Goal: Information Seeking & Learning: Learn about a topic

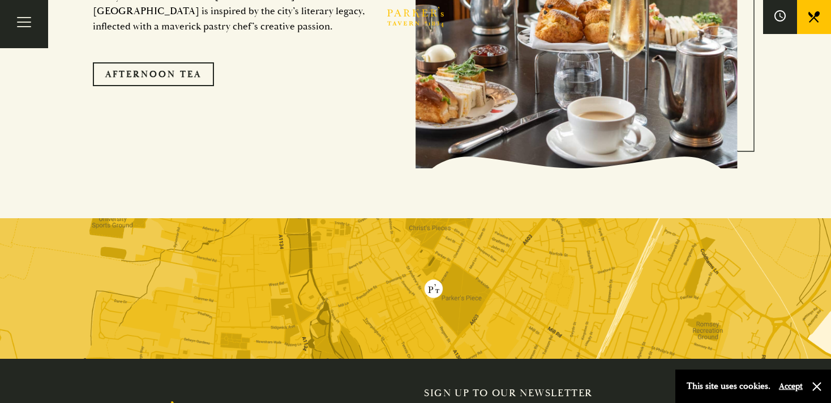
scroll to position [1800, 0]
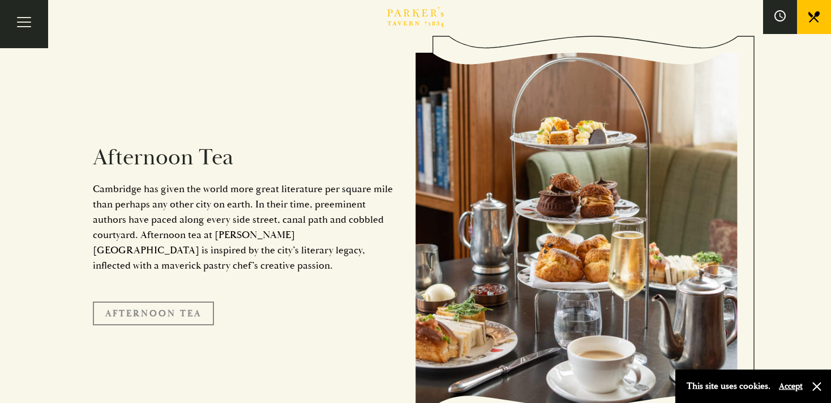
click at [144, 301] on link "Afternoon Tea" at bounding box center [153, 313] width 121 height 24
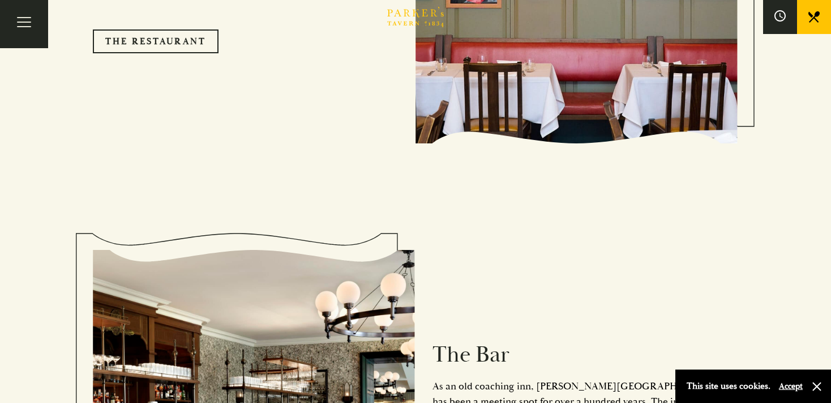
scroll to position [904, 0]
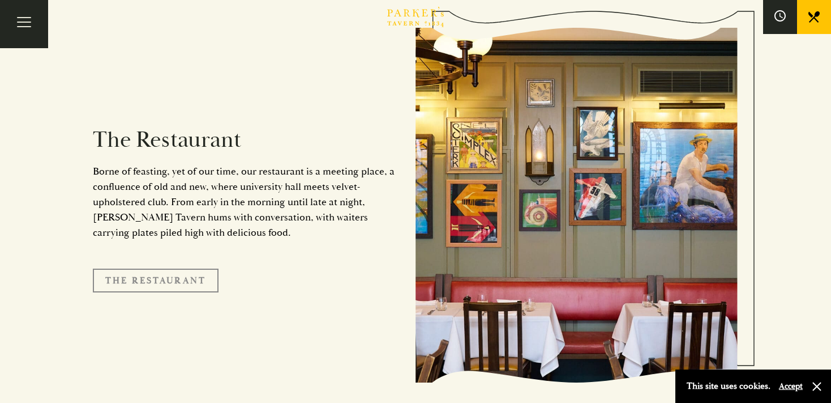
click at [146, 268] on link "The Restaurant" at bounding box center [156, 280] width 126 height 24
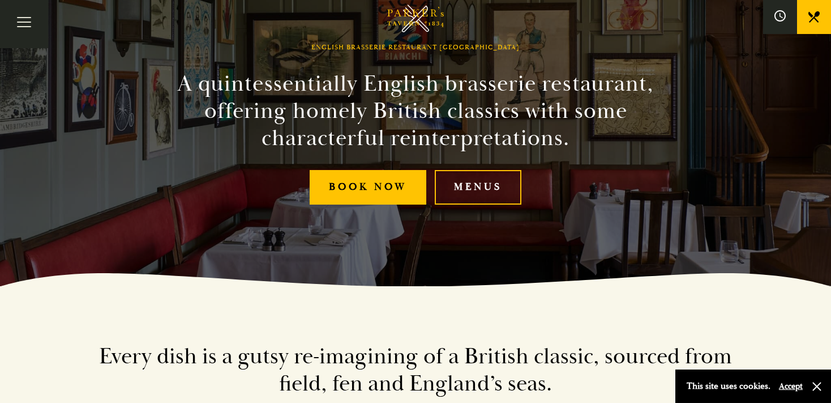
scroll to position [119, 0]
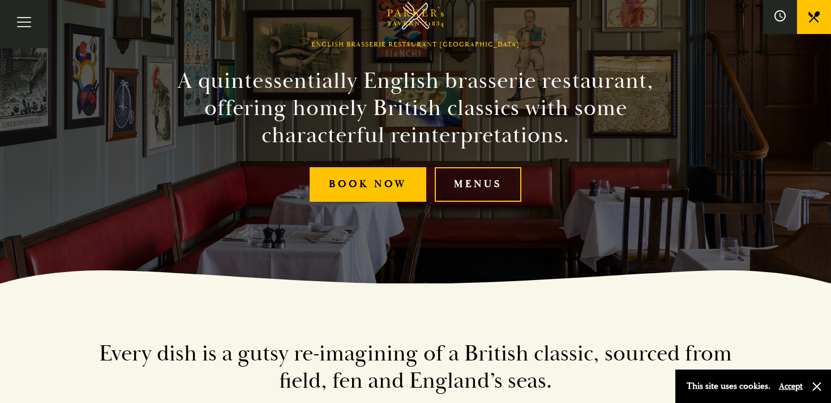
click at [468, 182] on link "Menus" at bounding box center [478, 184] width 87 height 35
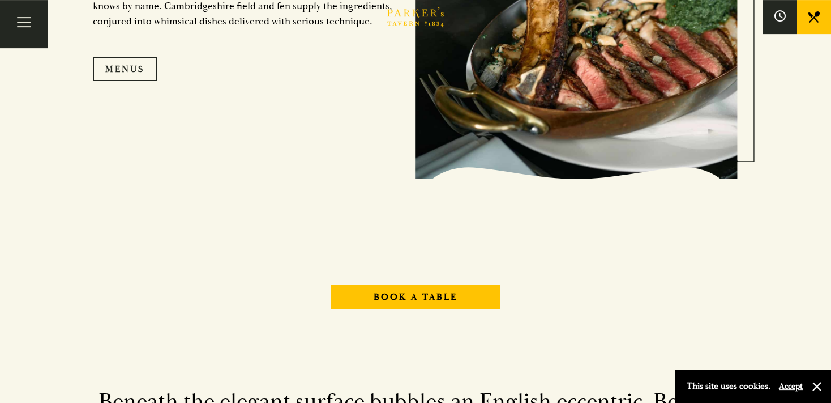
scroll to position [1255, 0]
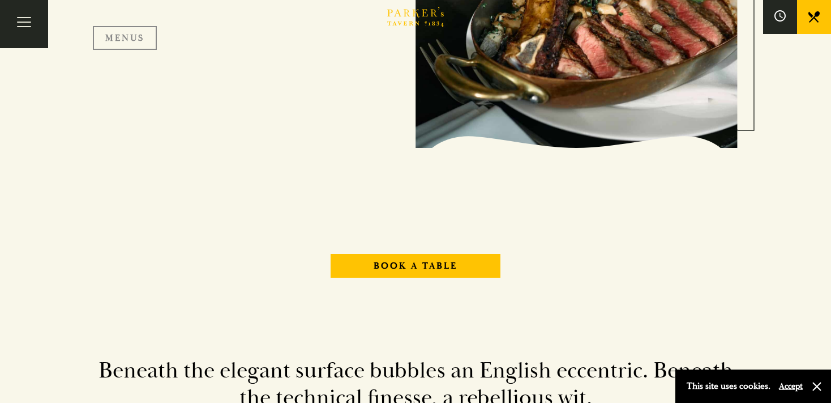
click at [121, 36] on link "Menus" at bounding box center [125, 38] width 64 height 24
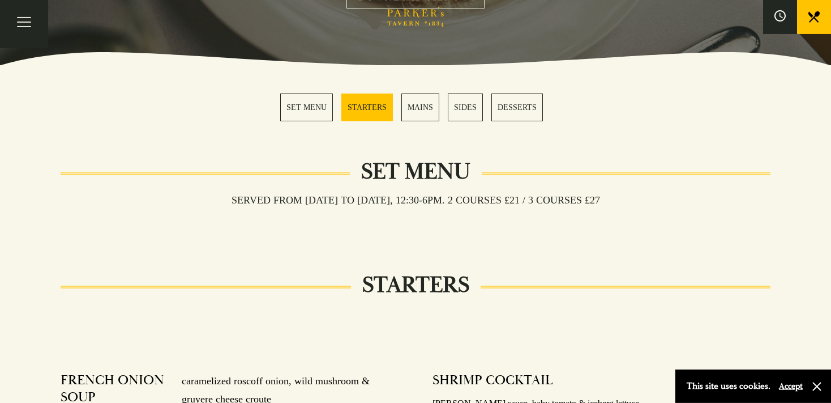
scroll to position [358, 0]
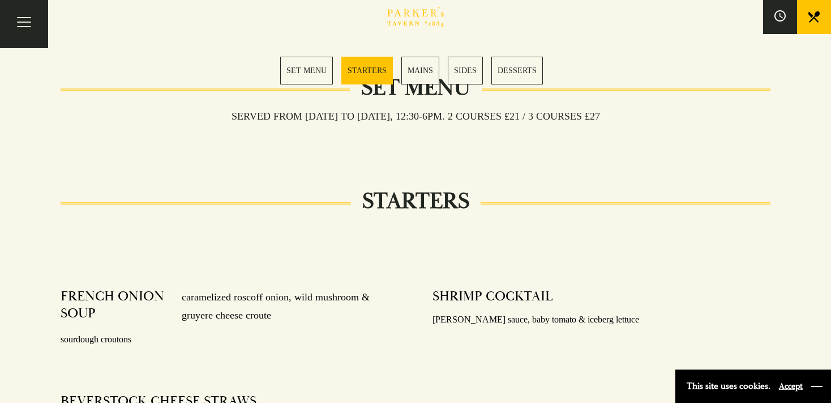
click at [815, 384] on button "button" at bounding box center [816, 385] width 11 height 11
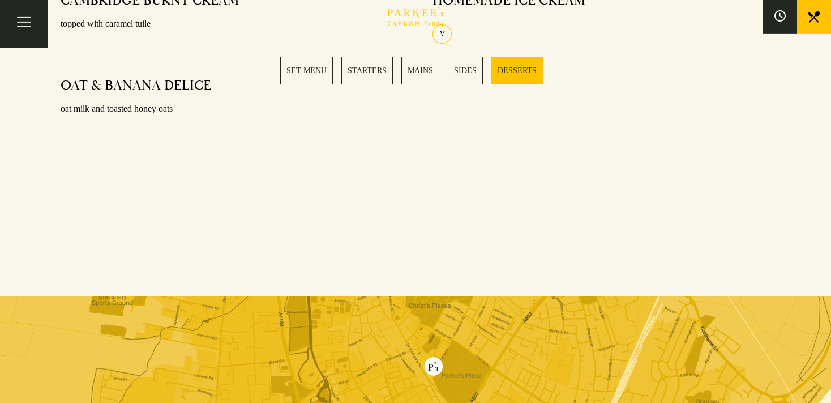
scroll to position [1614, 0]
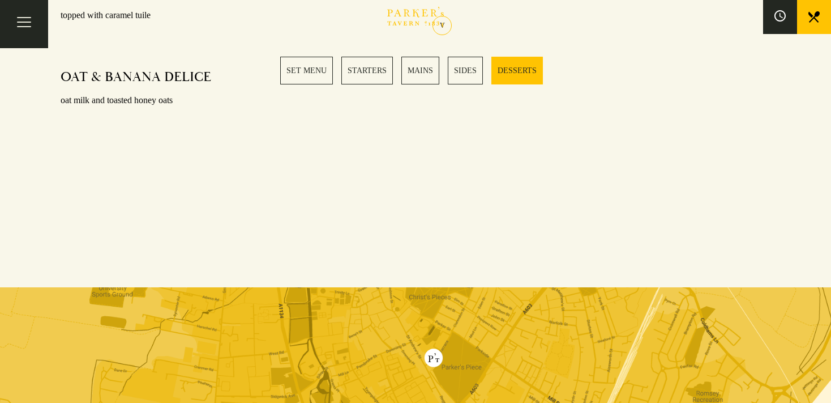
click at [301, 67] on link "SET MENU" at bounding box center [306, 71] width 53 height 28
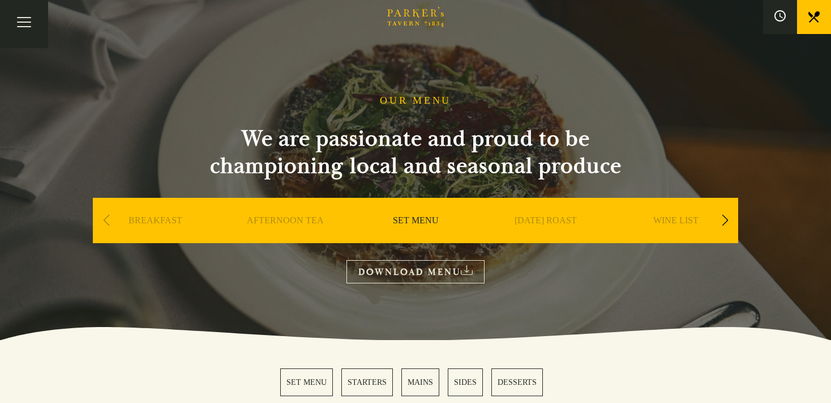
click at [400, 271] on link "DOWNLOAD MENU" at bounding box center [415, 271] width 138 height 23
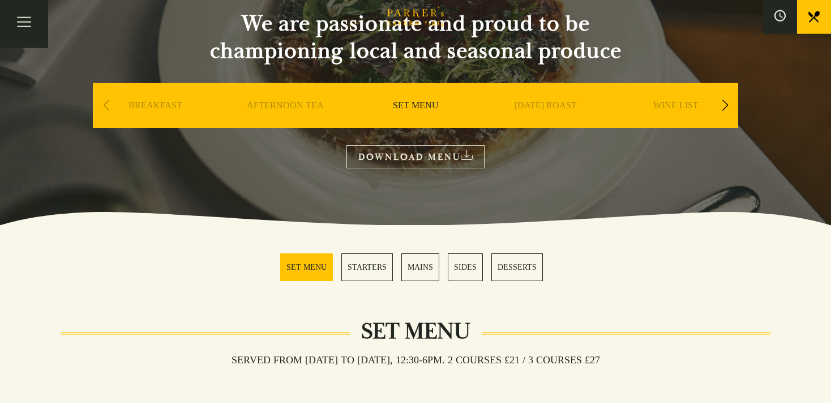
scroll to position [119, 0]
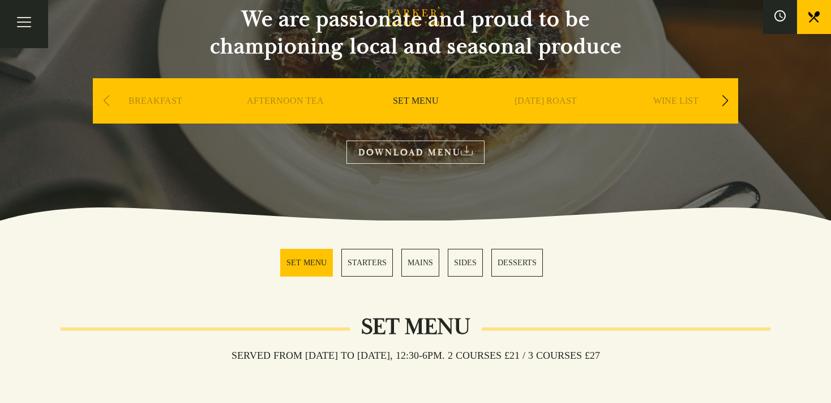
click at [271, 99] on link "AFTERNOON TEA" at bounding box center [285, 117] width 77 height 45
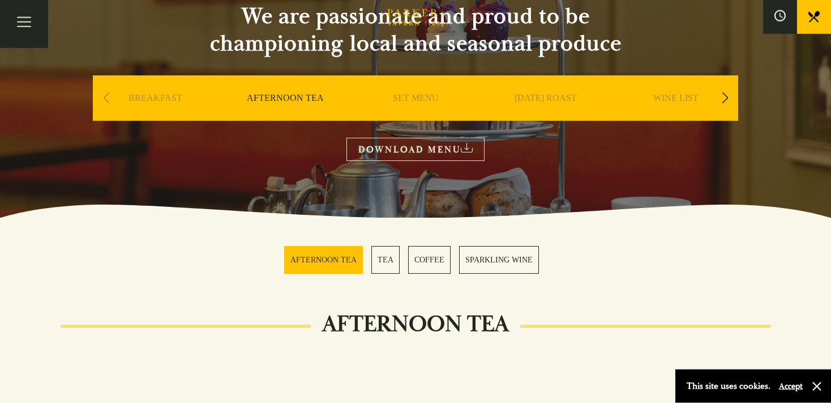
scroll to position [119, 0]
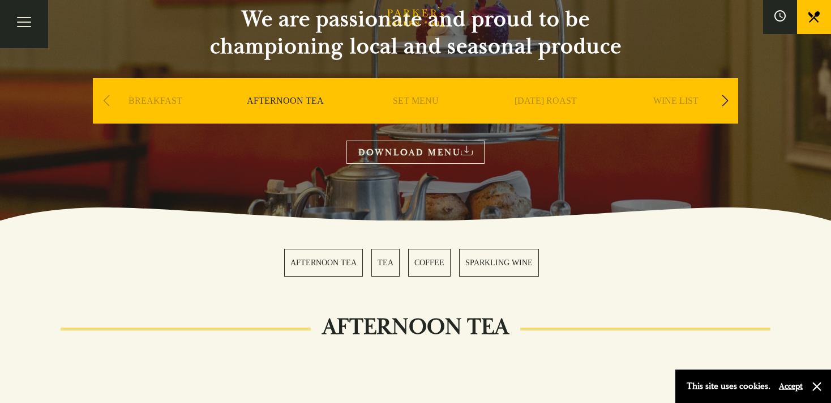
click at [410, 149] on link "DOWNLOAD MENU" at bounding box center [415, 151] width 138 height 23
click at [792, 382] on button "Accept" at bounding box center [791, 385] width 24 height 11
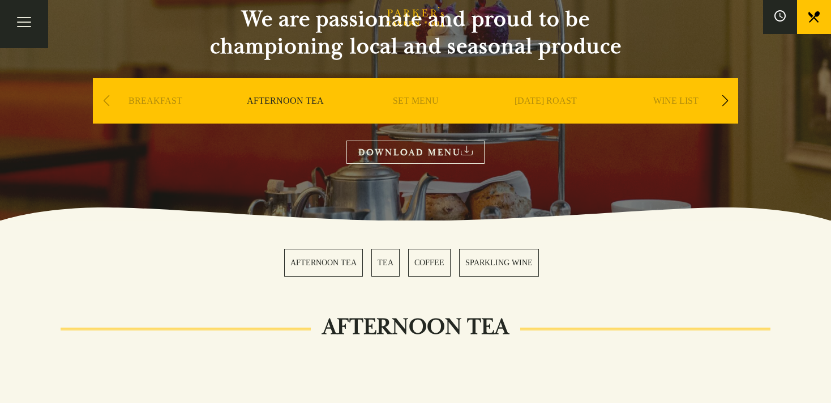
click at [148, 100] on link "BREAKFAST" at bounding box center [156, 117] width 54 height 45
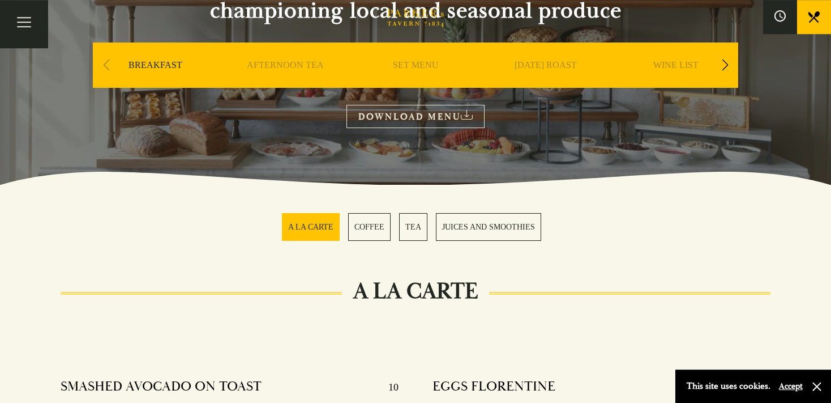
scroll to position [179, 0]
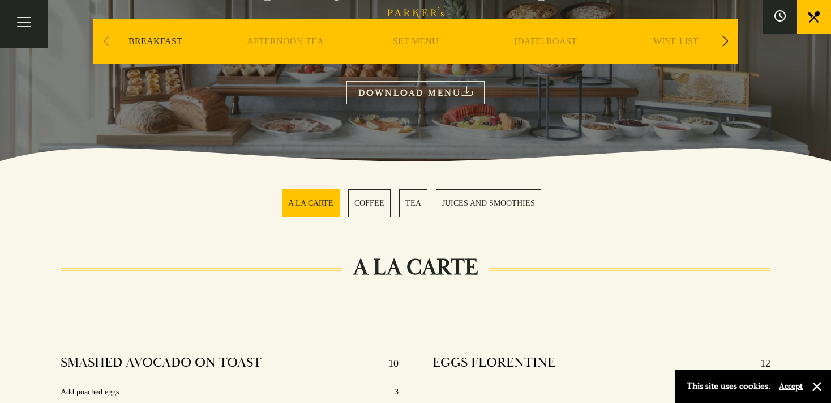
click at [311, 201] on link "A LA CARTE" at bounding box center [311, 203] width 58 height 28
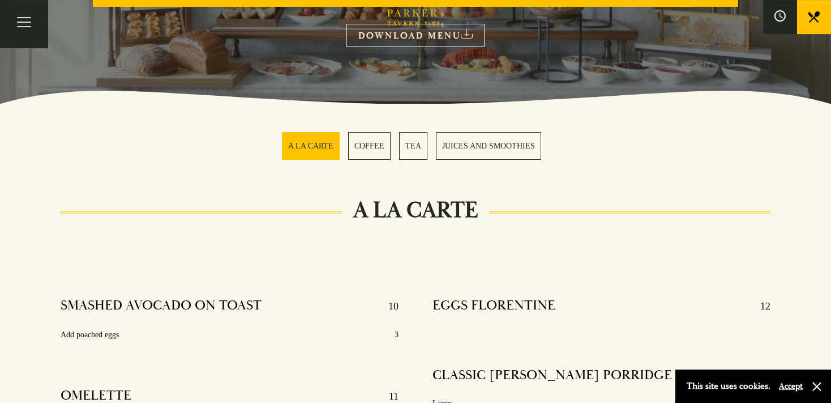
scroll to position [119, 0]
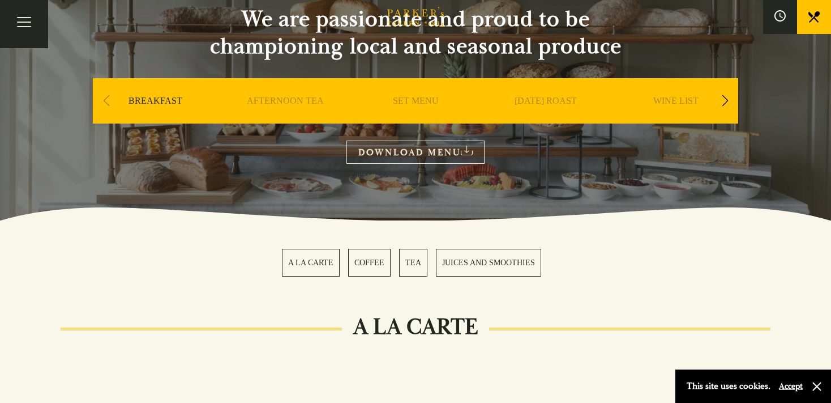
click at [420, 150] on link "DOWNLOAD MENU" at bounding box center [415, 151] width 138 height 23
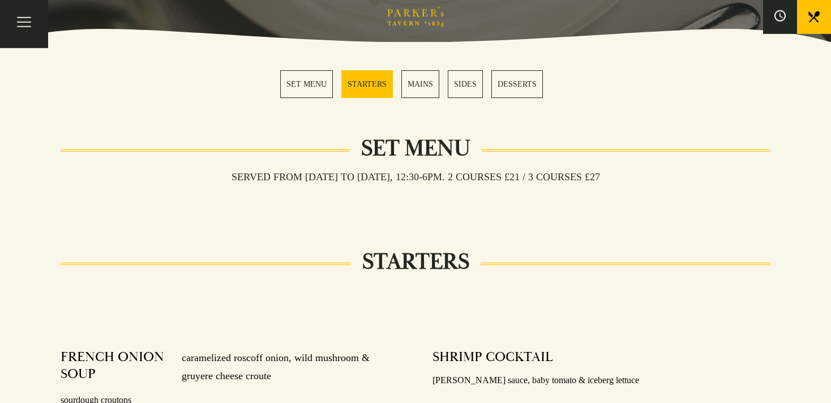
scroll to position [299, 0]
